Goal: Task Accomplishment & Management: Use online tool/utility

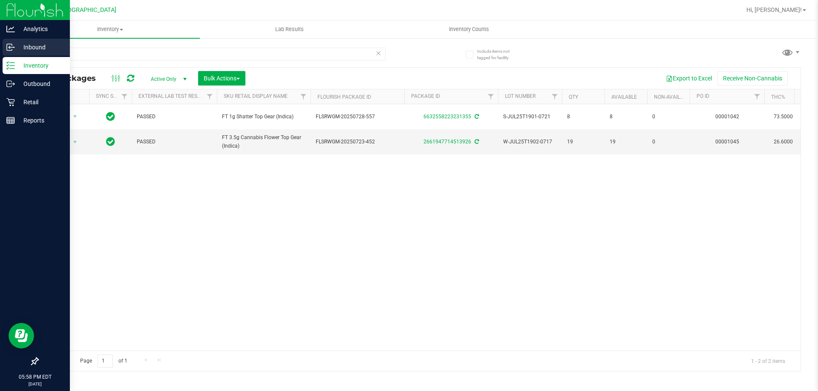
drag, startPoint x: 111, startPoint y: 54, endPoint x: 0, endPoint y: 47, distance: 110.9
click at [0, 49] on div "Analytics Inbound Inventory Outbound Retail Reports 05:58 PM EDT [DATE] 08/22 […" at bounding box center [409, 195] width 818 height 391
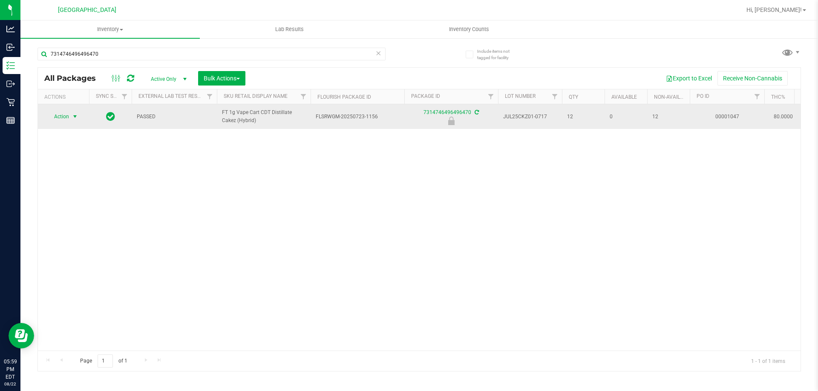
type input "7314746496496470"
click at [66, 122] on span "Action" at bounding box center [57, 117] width 23 height 12
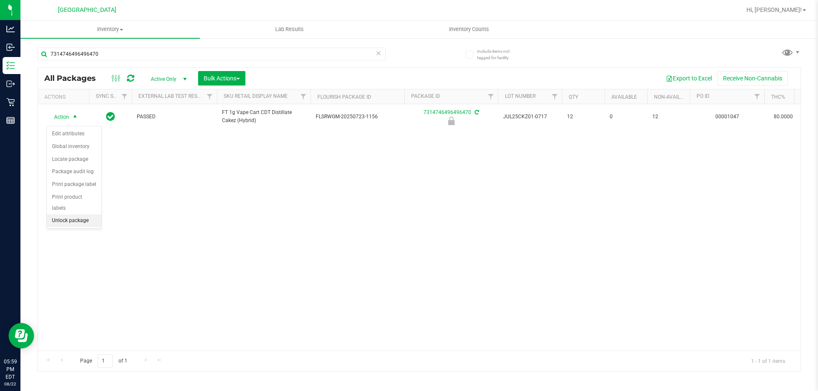
click at [79, 215] on li "Unlock package" at bounding box center [74, 221] width 55 height 13
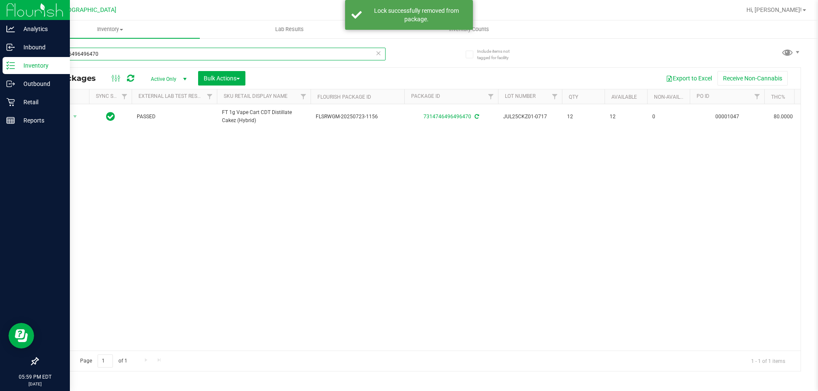
drag, startPoint x: 121, startPoint y: 52, endPoint x: 0, endPoint y: 11, distance: 128.0
click at [0, 12] on div "Analytics Inbound Inventory Outbound Retail Reports 05:59 PM EDT [DATE] 08/22 […" at bounding box center [409, 195] width 818 height 391
type input "3432327804186738"
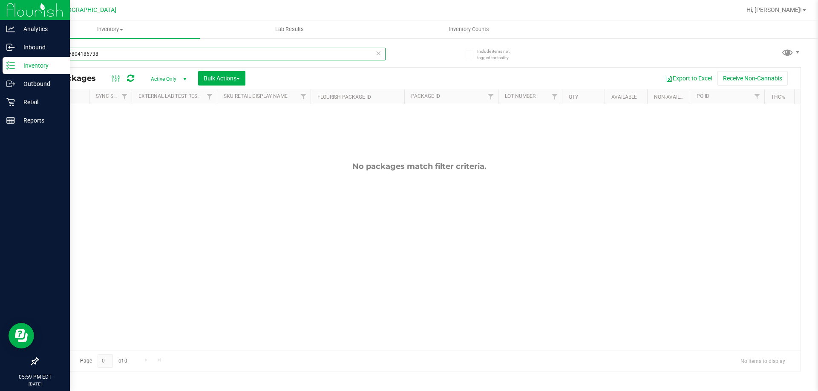
drag, startPoint x: 0, startPoint y: 34, endPoint x: 3, endPoint y: 14, distance: 20.7
click at [0, 14] on div "Analytics Inbound Inventory Outbound Retail Reports 05:59 PM EDT [DATE] 08/22 […" at bounding box center [409, 195] width 818 height 391
